Goal: Check status: Check status

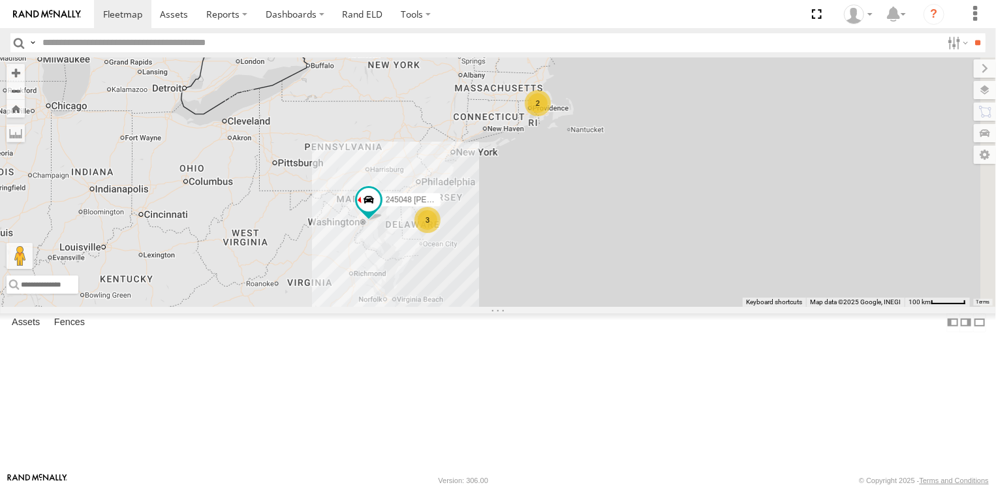
drag, startPoint x: 630, startPoint y: 297, endPoint x: 592, endPoint y: 228, distance: 78.9
click at [592, 228] on div "2 3 245048 [PERSON_NAME] 468332 [PERSON_NAME]" at bounding box center [498, 181] width 996 height 249
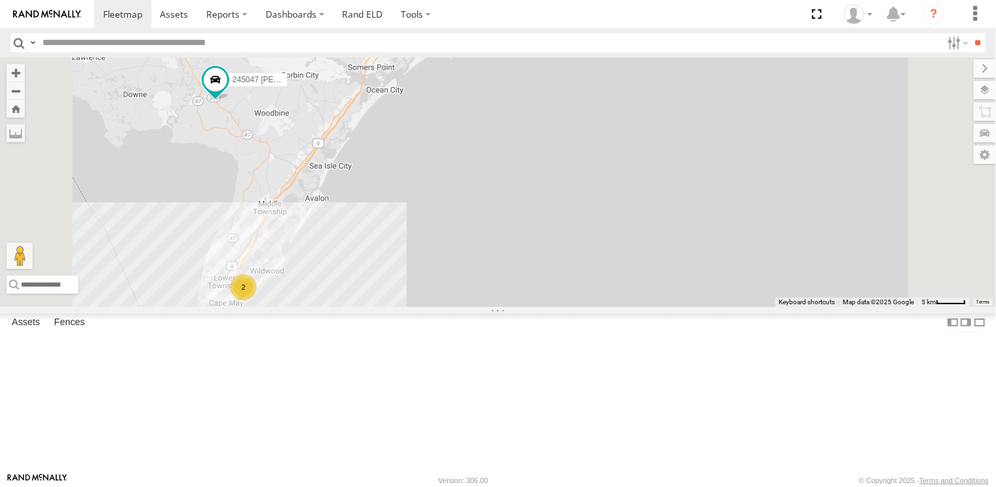
drag, startPoint x: 450, startPoint y: 235, endPoint x: 503, endPoint y: 259, distance: 57.5
click at [503, 259] on div "245048 [PERSON_NAME] 468332 [PERSON_NAME] 245047 [PERSON_NAME] 2" at bounding box center [498, 181] width 996 height 249
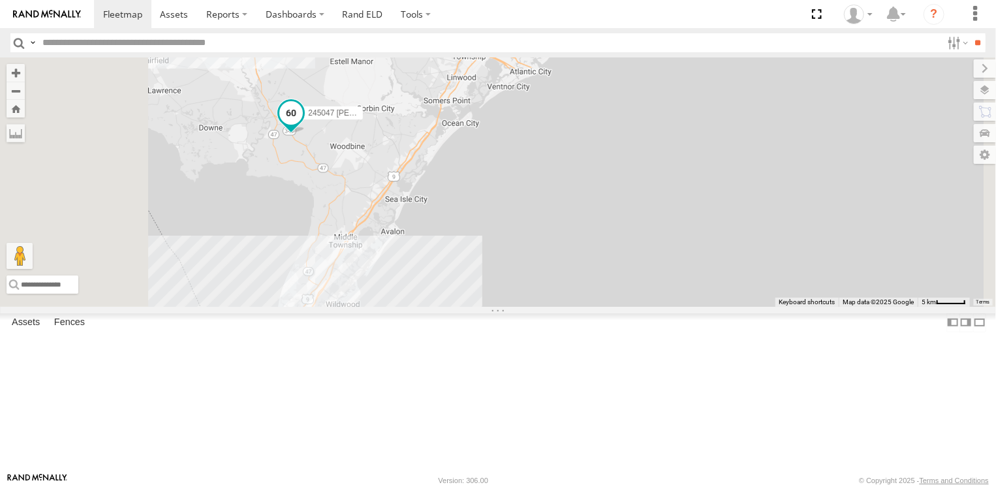
click at [303, 125] on span at bounding box center [291, 113] width 24 height 24
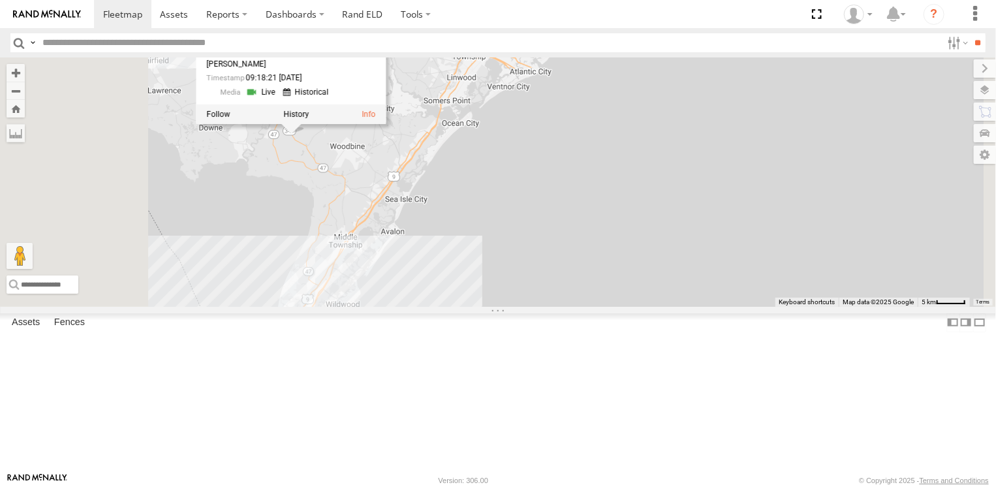
click at [514, 258] on div "245048 [PERSON_NAME] 468332 [PERSON_NAME] 245047 [PERSON_NAME] 2 245047 [PERSON…" at bounding box center [498, 181] width 996 height 249
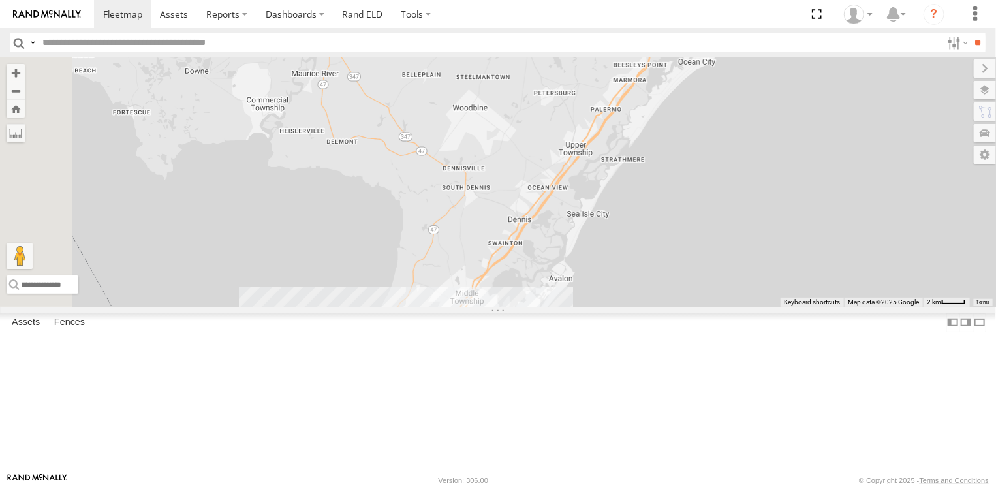
drag, startPoint x: 446, startPoint y: 230, endPoint x: 575, endPoint y: 215, distance: 130.1
click at [575, 215] on div "245047 [PERSON_NAME]" at bounding box center [498, 181] width 996 height 249
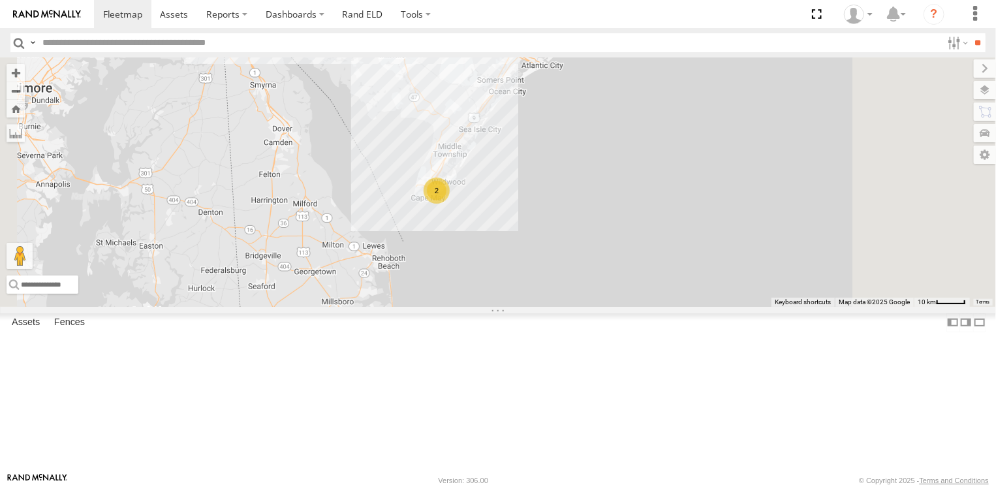
drag, startPoint x: 598, startPoint y: 314, endPoint x: 591, endPoint y: 319, distance: 8.0
click at [591, 306] on div "2 245047 [PERSON_NAME]" at bounding box center [498, 181] width 996 height 249
click at [368, 40] on span at bounding box center [357, 29] width 24 height 24
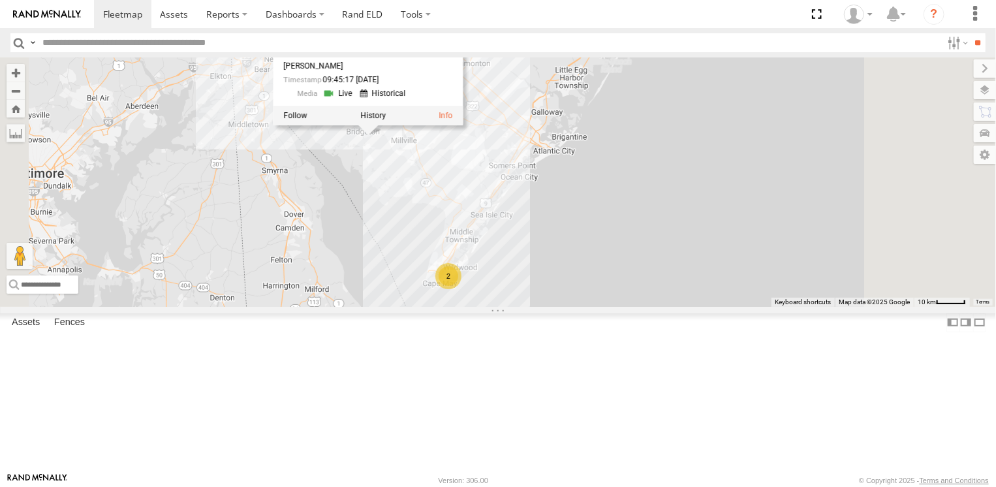
drag, startPoint x: 537, startPoint y: 216, endPoint x: 549, endPoint y: 302, distance: 86.3
click at [549, 302] on div "2 245047 [PERSON_NAME] 245047 [PERSON_NAME] All Assets Shoreline Freezer 39.414…" at bounding box center [498, 181] width 996 height 249
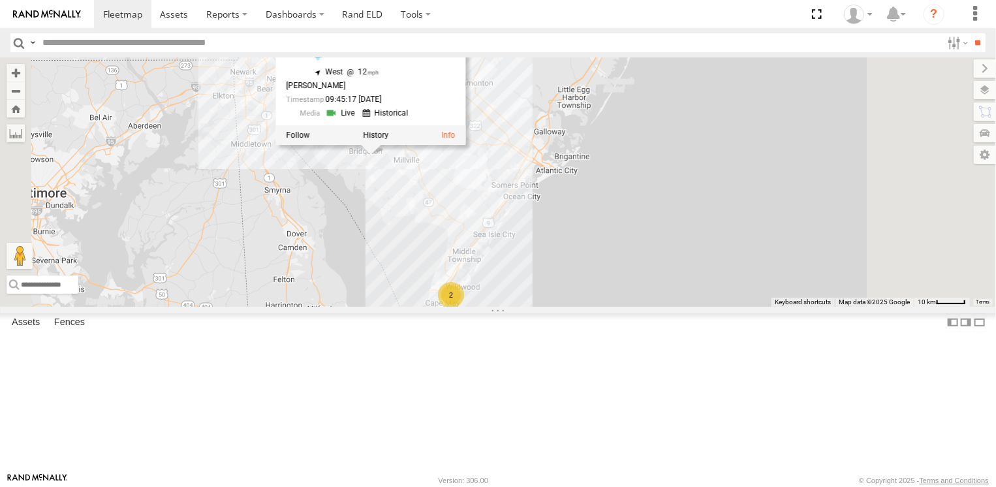
drag, startPoint x: 569, startPoint y: 296, endPoint x: 572, endPoint y: 324, distance: 27.5
click at [572, 306] on div "245047 [PERSON_NAME] 245047 [PERSON_NAME] All Assets Shoreline Freezer 39.41423…" at bounding box center [498, 181] width 996 height 249
click at [558, 295] on div "245047 [PERSON_NAME] 245047 [PERSON_NAME] All Assets Shoreline Freezer 39.41423…" at bounding box center [498, 181] width 996 height 249
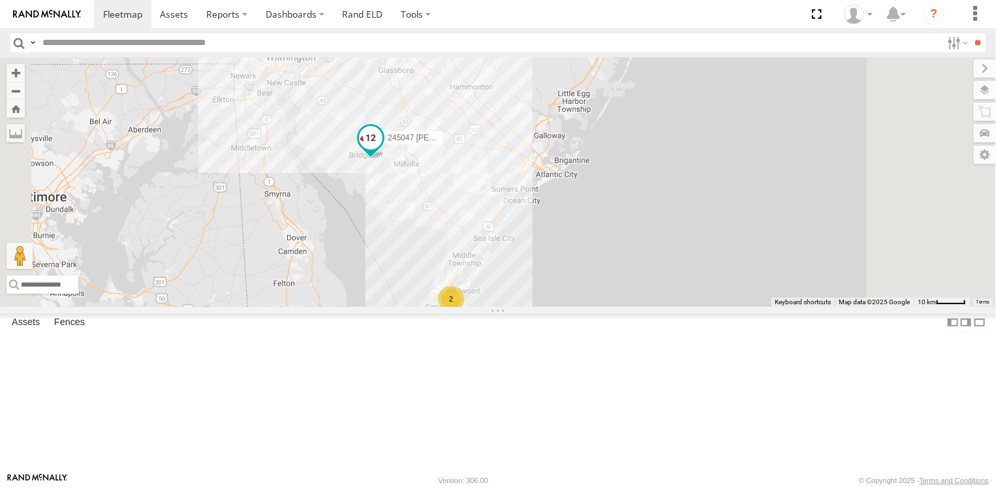
click at [383, 149] on span at bounding box center [371, 138] width 24 height 24
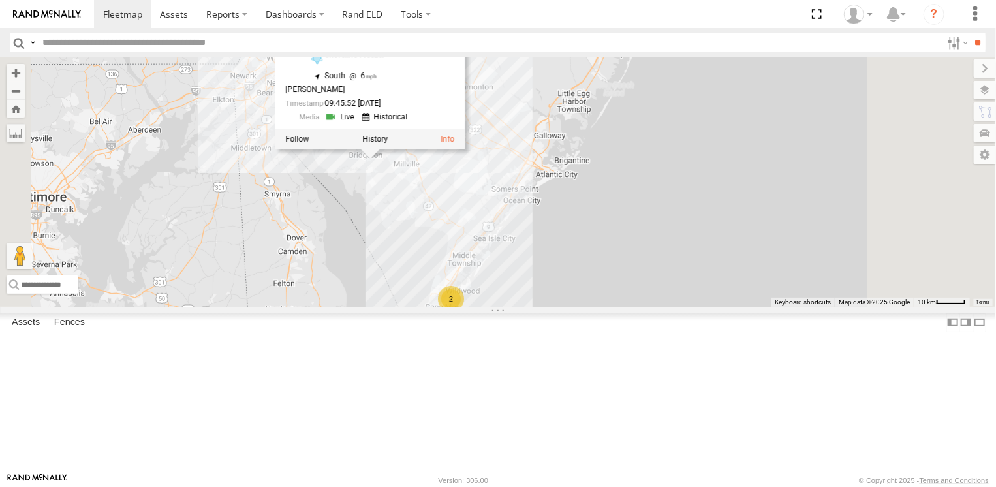
click at [568, 281] on div "245047 [PERSON_NAME] 2 245047 [PERSON_NAME] All Assets Shoreline Freezer 39.413…" at bounding box center [498, 181] width 996 height 249
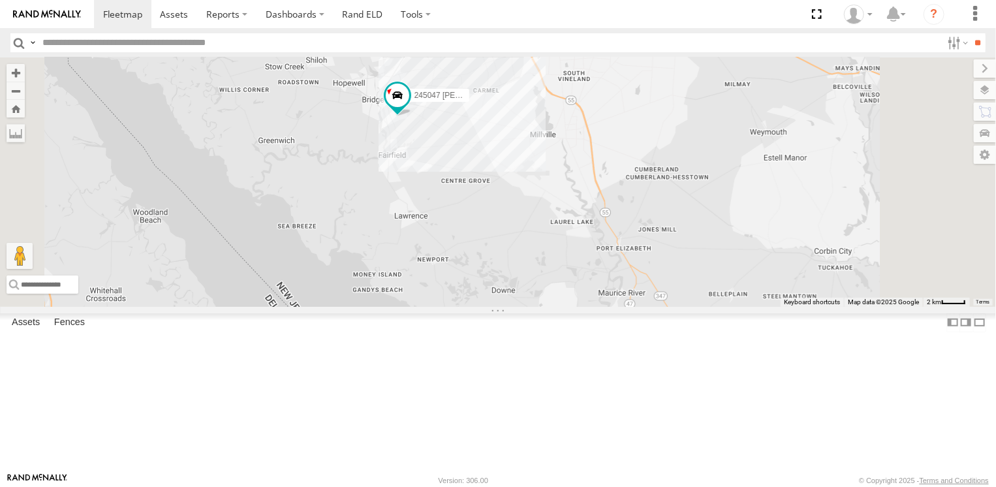
drag, startPoint x: 569, startPoint y: 302, endPoint x: 578, endPoint y: 368, distance: 66.6
click at [578, 306] on div "245047 [PERSON_NAME]" at bounding box center [498, 181] width 996 height 249
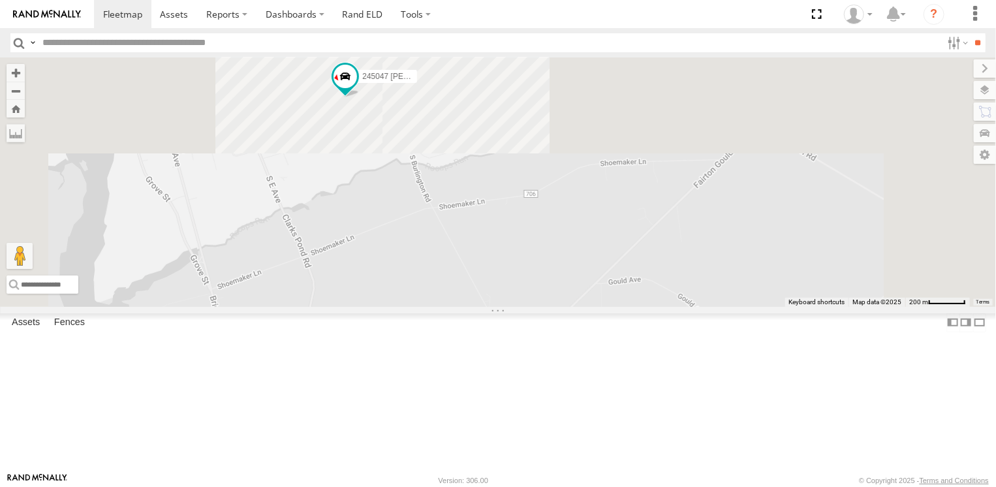
drag, startPoint x: 543, startPoint y: 239, endPoint x: 582, endPoint y: 432, distance: 197.2
click at [582, 306] on div "245047 [PERSON_NAME]" at bounding box center [498, 181] width 996 height 249
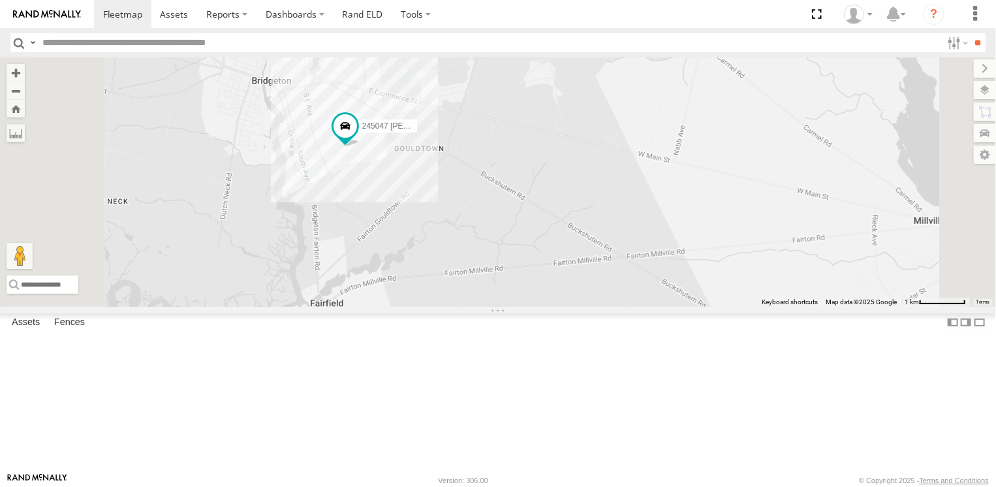
drag, startPoint x: 592, startPoint y: 305, endPoint x: 578, endPoint y: 277, distance: 31.0
click at [578, 277] on div "245047 [PERSON_NAME]" at bounding box center [498, 181] width 996 height 249
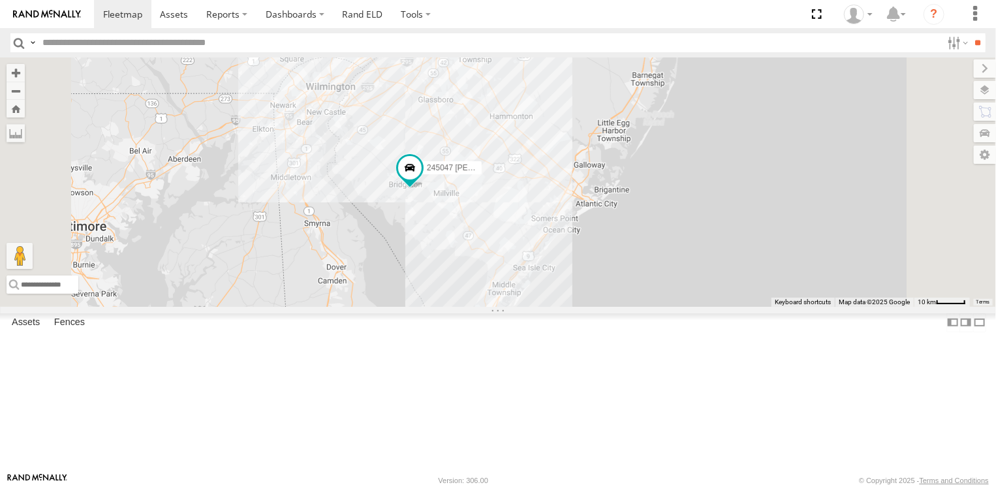
drag, startPoint x: 580, startPoint y: 345, endPoint x: 582, endPoint y: 335, distance: 10.0
click at [582, 306] on div "245047 [PERSON_NAME] 2" at bounding box center [498, 181] width 996 height 249
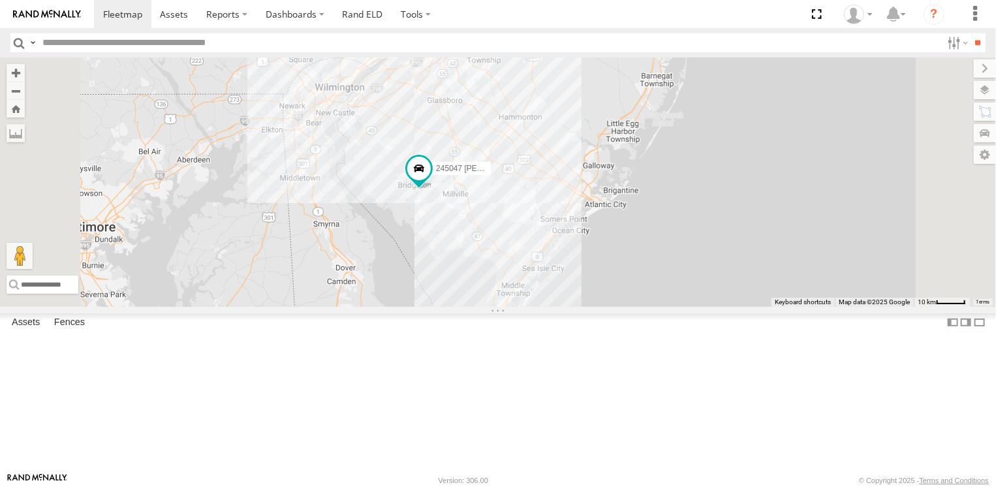
drag, startPoint x: 567, startPoint y: 332, endPoint x: 578, endPoint y: 334, distance: 10.5
click at [578, 306] on div "245047 [PERSON_NAME] 2" at bounding box center [498, 181] width 996 height 249
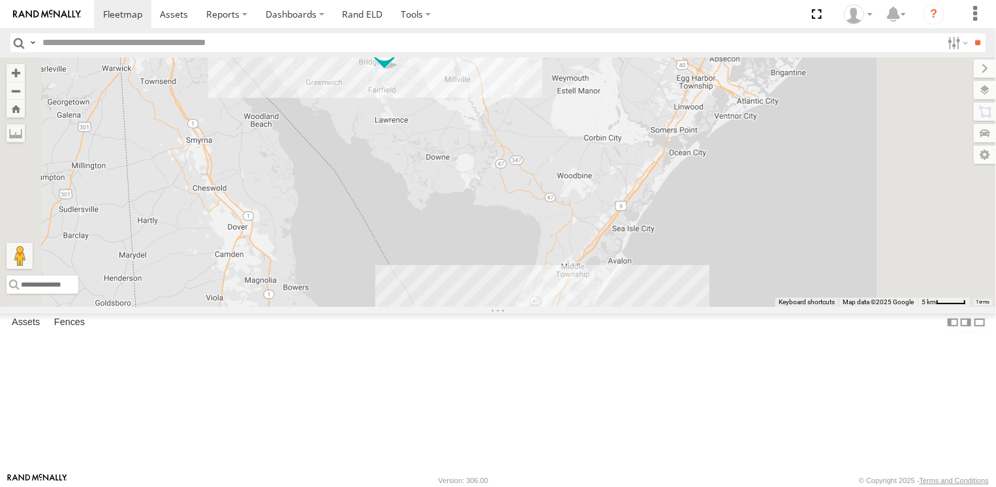
drag, startPoint x: 598, startPoint y: 352, endPoint x: 556, endPoint y: 291, distance: 74.2
click at [556, 291] on div "245047 [PERSON_NAME] 2" at bounding box center [498, 181] width 996 height 249
